Goal: Information Seeking & Learning: Check status

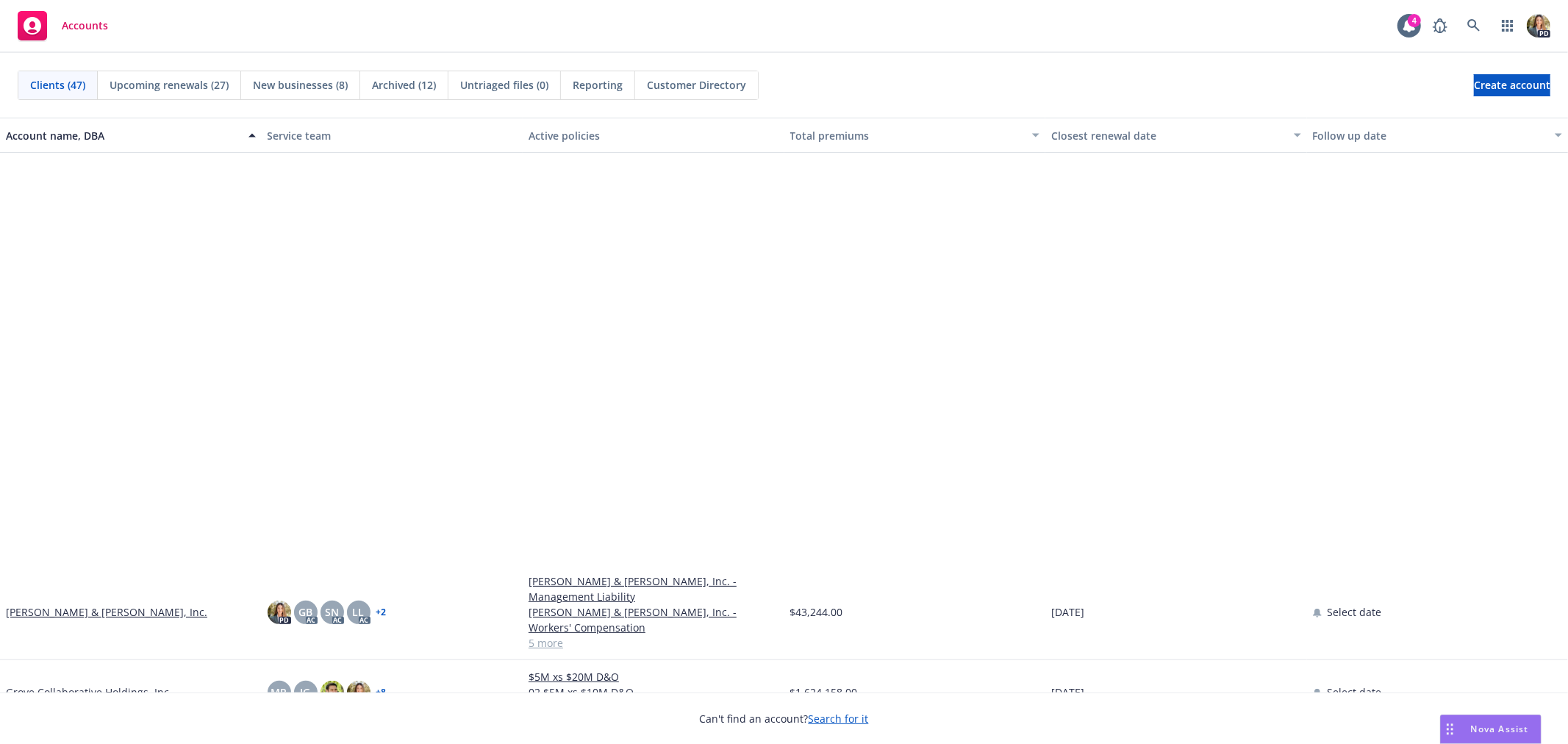
scroll to position [571, 0]
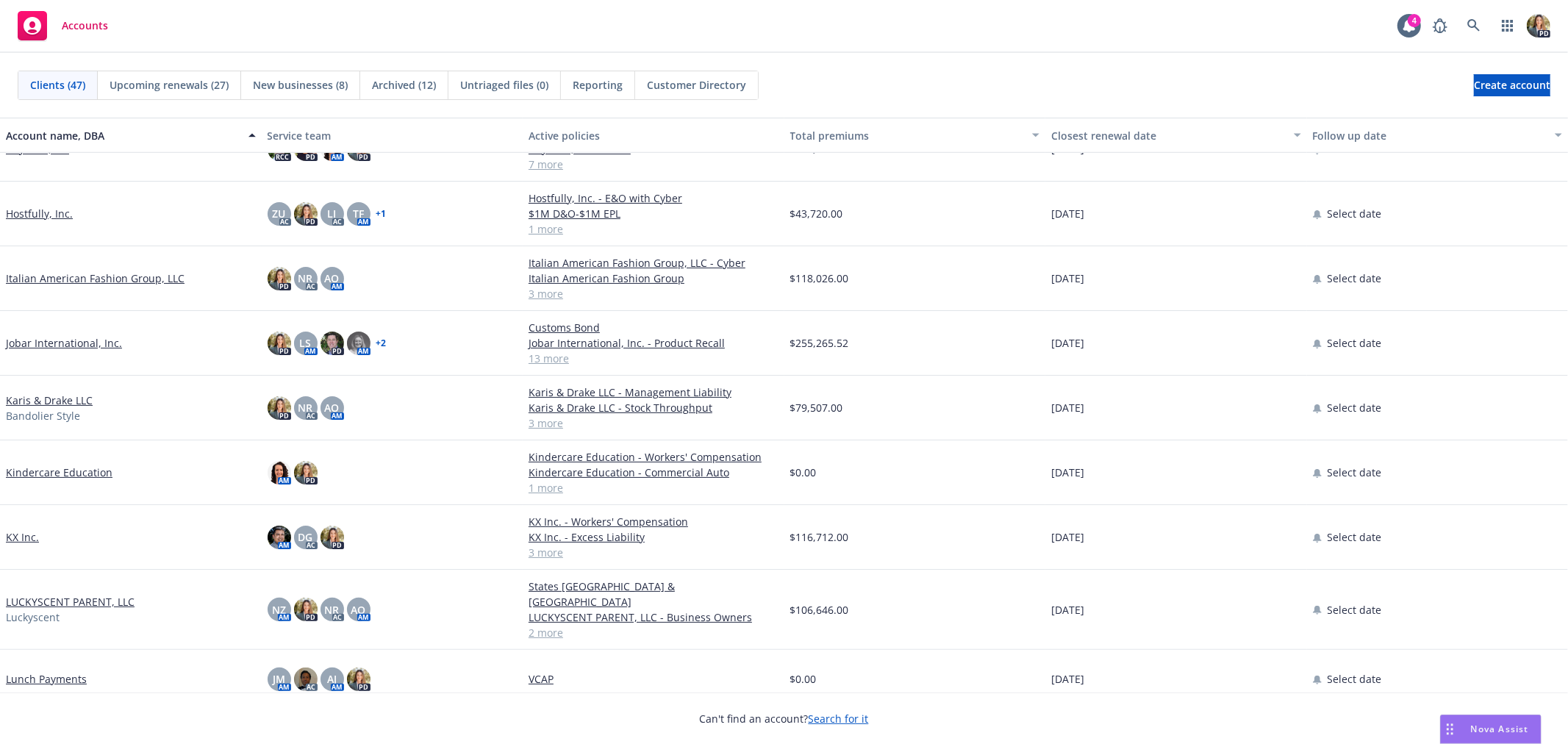
click at [80, 594] on link "LUCKYSCENT PARENT, LLC" at bounding box center [70, 601] width 129 height 15
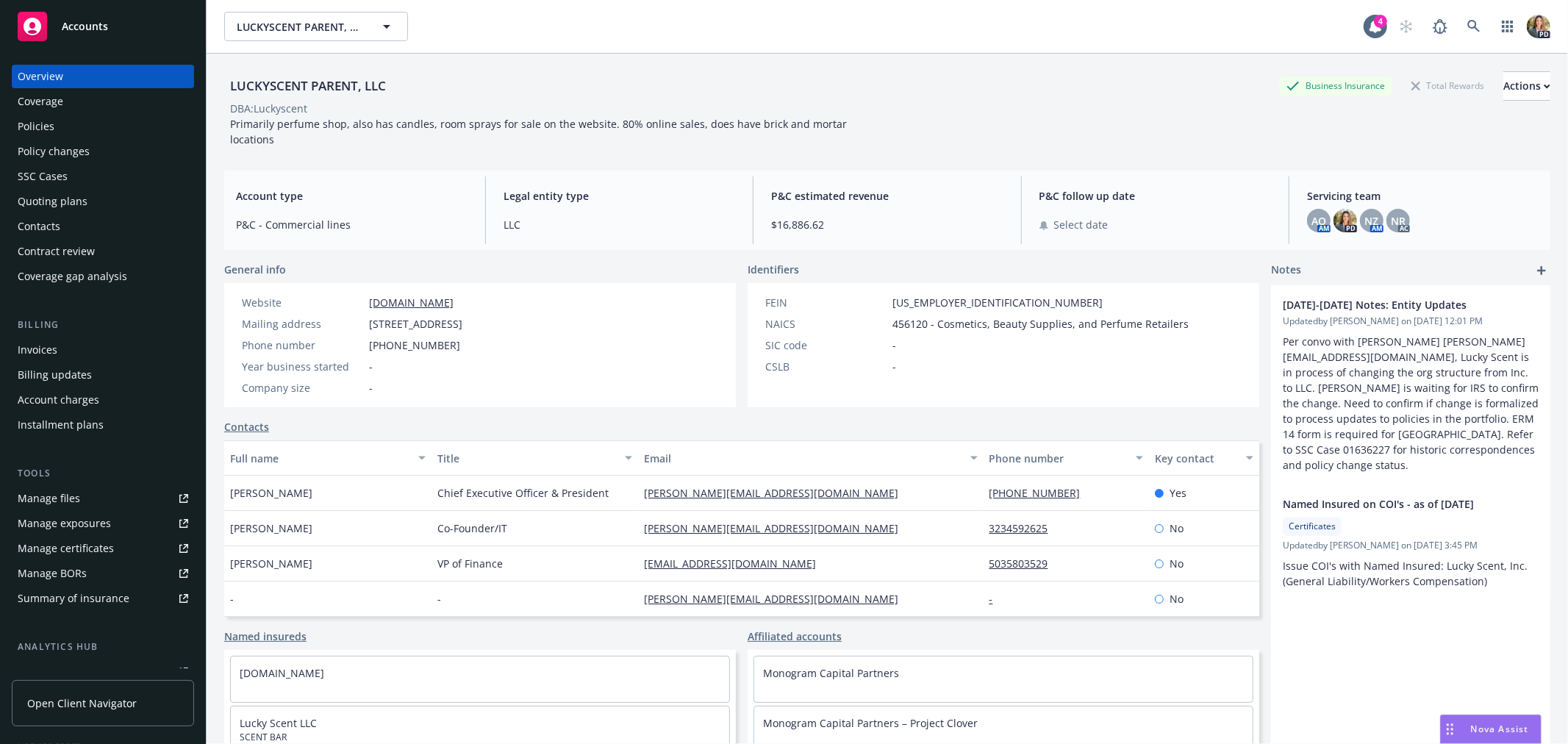
click at [59, 125] on div "Policies" at bounding box center [103, 126] width 170 height 23
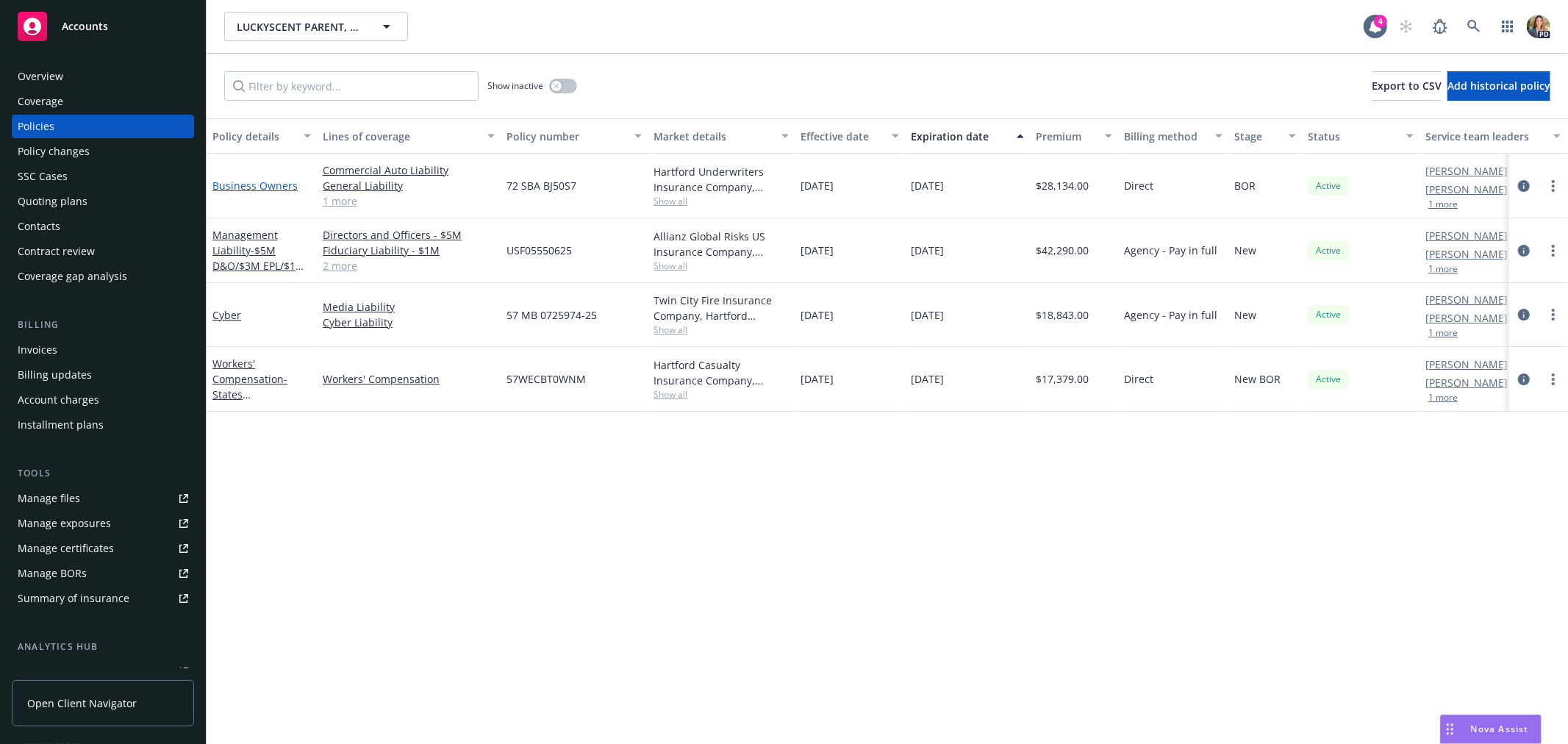
click at [234, 186] on link "Business Owners" at bounding box center [255, 185] width 85 height 14
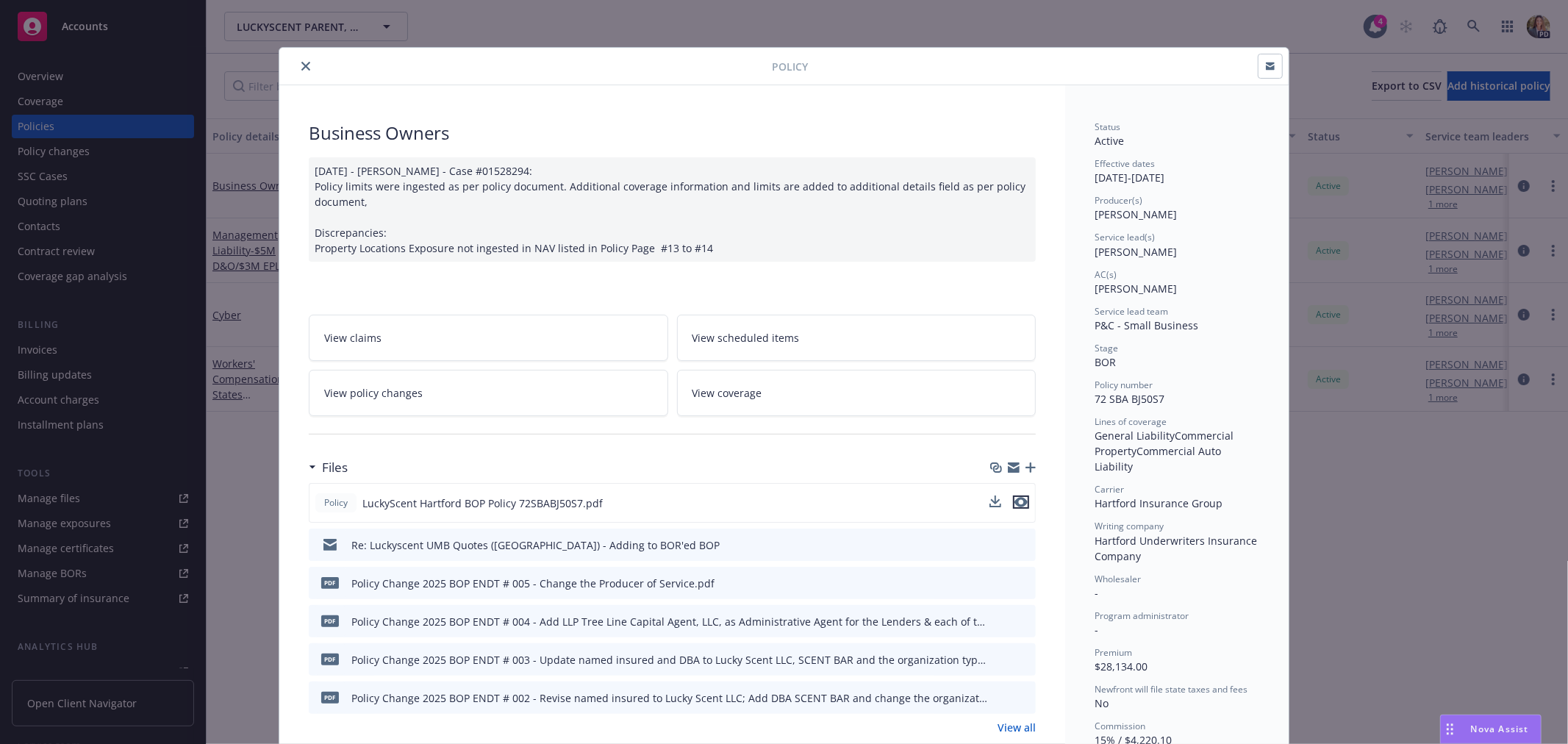
click at [1016, 505] on icon "preview file" at bounding box center [1021, 501] width 13 height 10
click at [301, 63] on icon "close" at bounding box center [305, 66] width 9 height 9
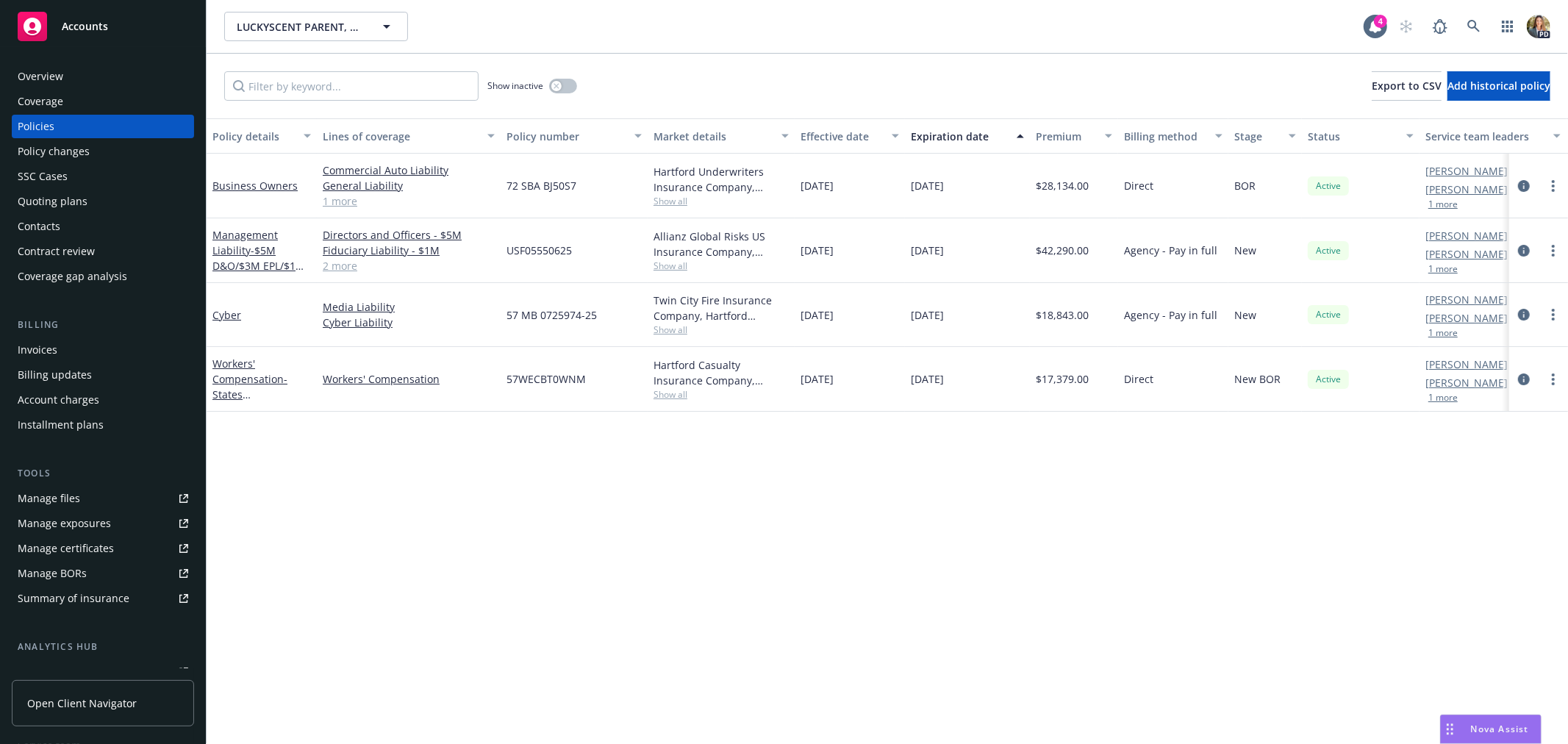
click at [45, 74] on div "Overview" at bounding box center [40, 76] width 46 height 23
